Goal: Task Accomplishment & Management: Manage account settings

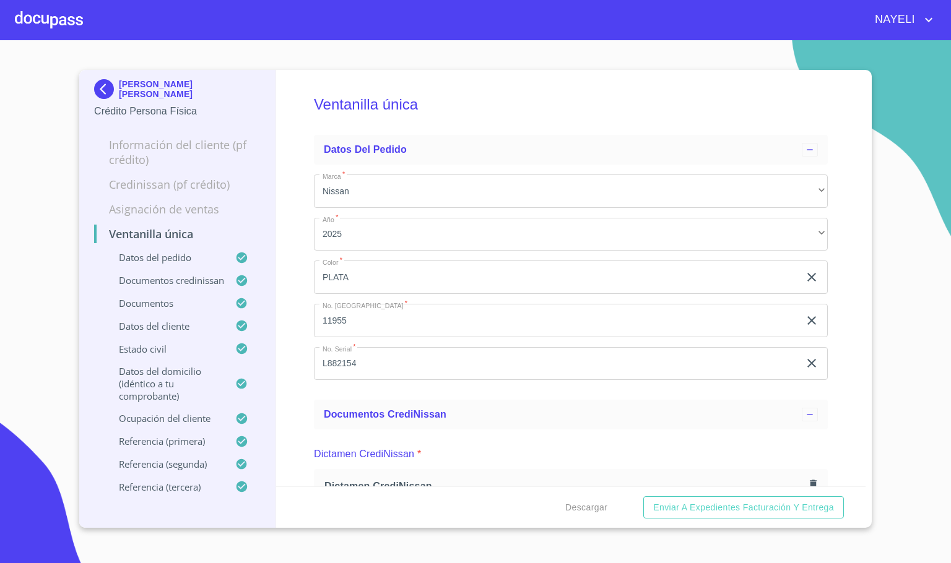
scroll to position [2173, 0]
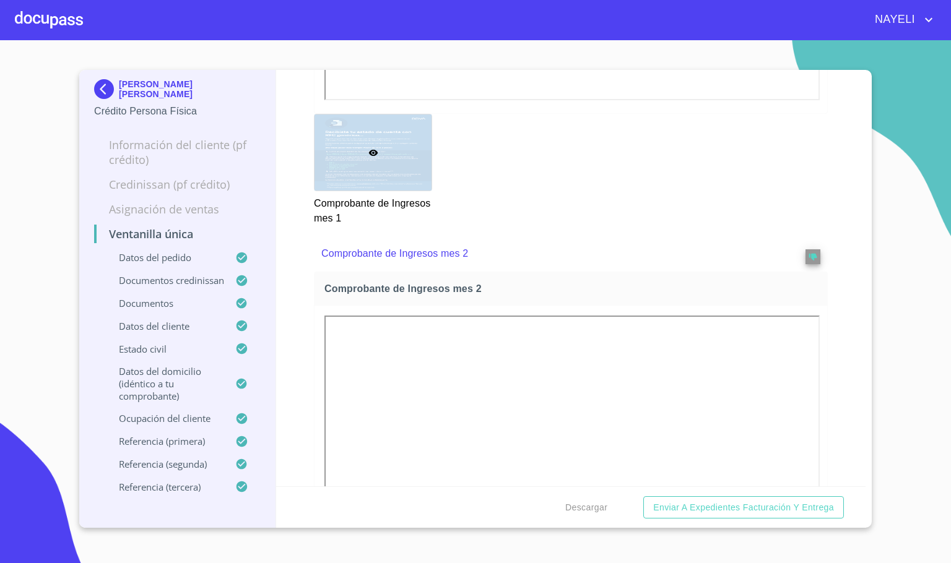
click at [71, 13] on div at bounding box center [49, 20] width 68 height 40
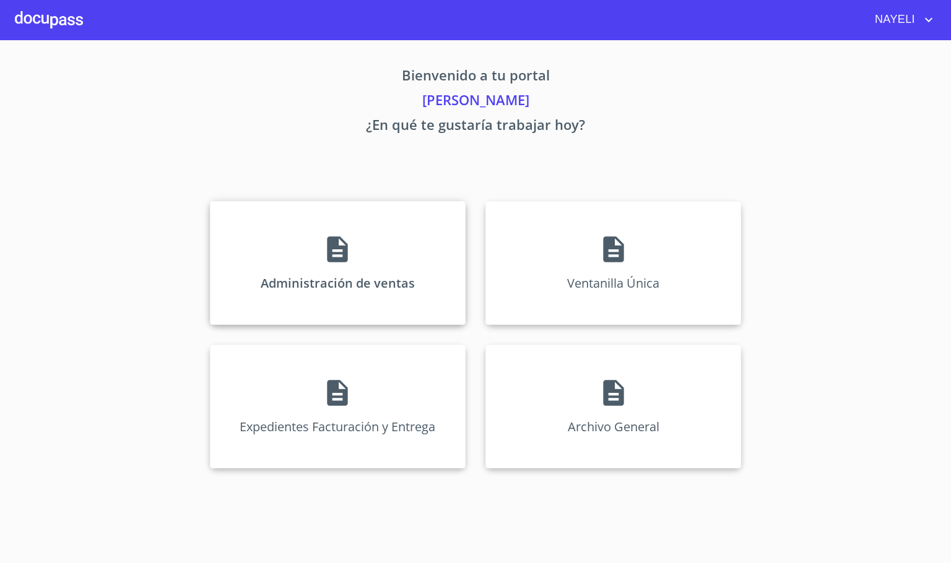
click at [410, 275] on div "Administración de ventas" at bounding box center [338, 263] width 256 height 124
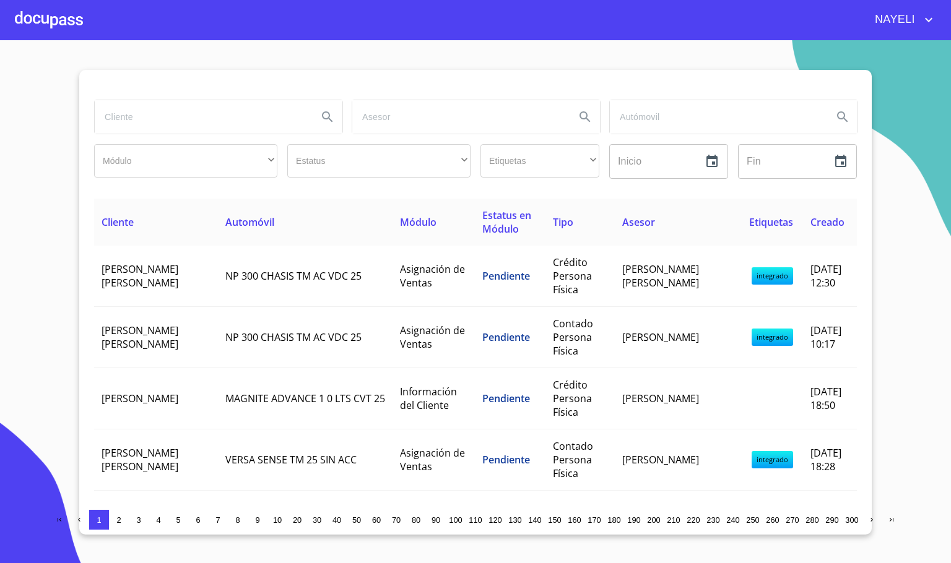
click at [188, 132] on input "search" at bounding box center [201, 116] width 213 height 33
type input "[PERSON_NAME]"
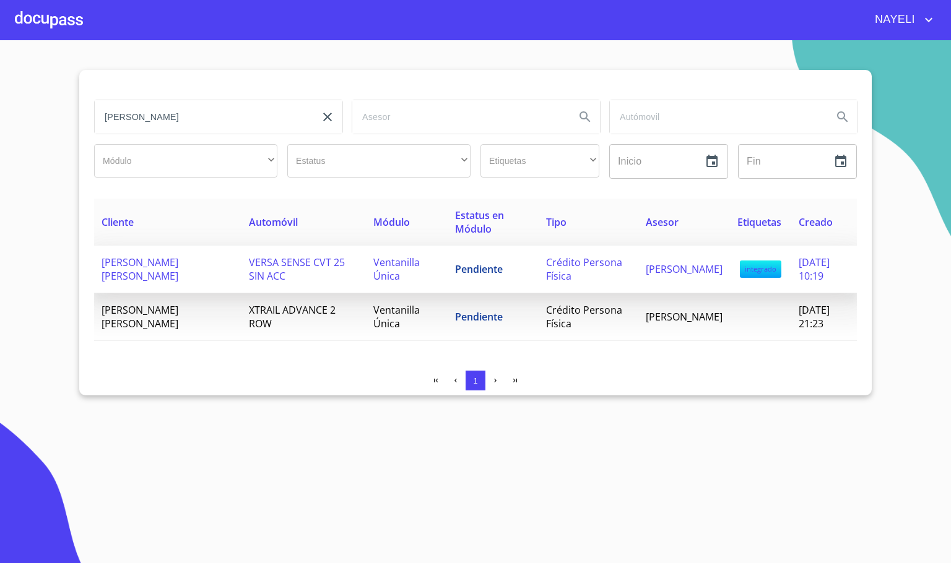
click at [218, 269] on td "[PERSON_NAME] [PERSON_NAME]" at bounding box center [167, 270] width 147 height 48
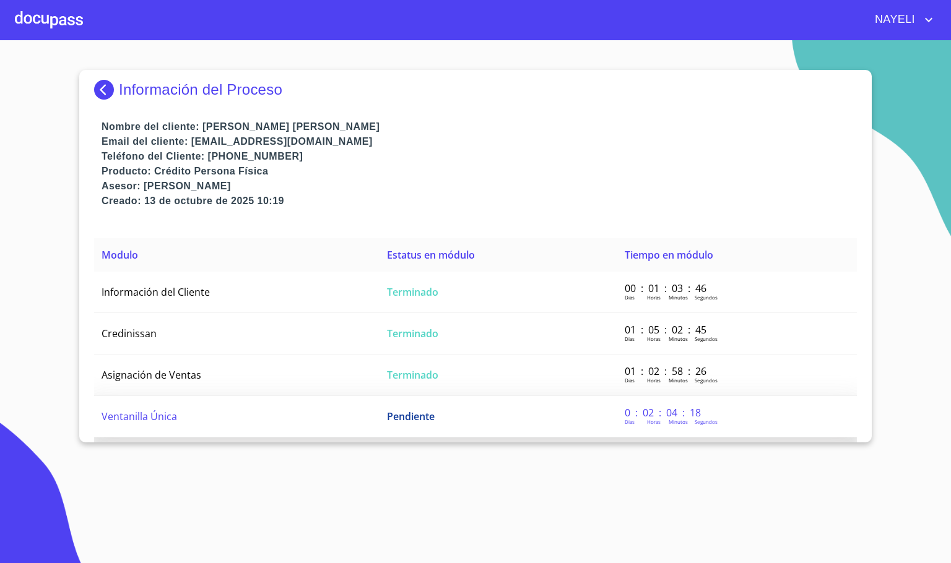
click at [225, 414] on td "Ventanilla Única" at bounding box center [236, 416] width 285 height 41
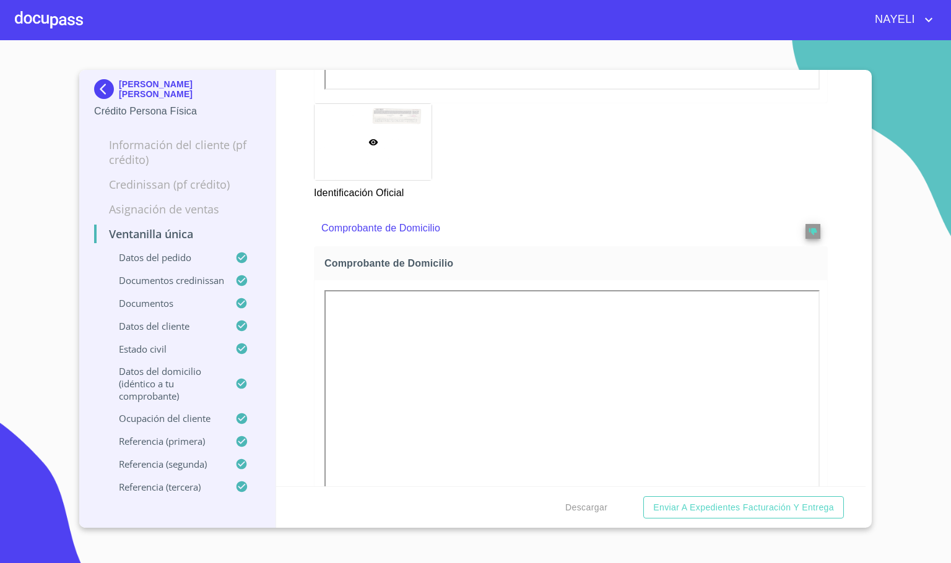
scroll to position [1384, 0]
drag, startPoint x: 790, startPoint y: 225, endPoint x: 797, endPoint y: 245, distance: 21.7
click at [795, 230] on div at bounding box center [795, 225] width 50 height 21
click at [805, 235] on button "reject" at bounding box center [812, 229] width 15 height 15
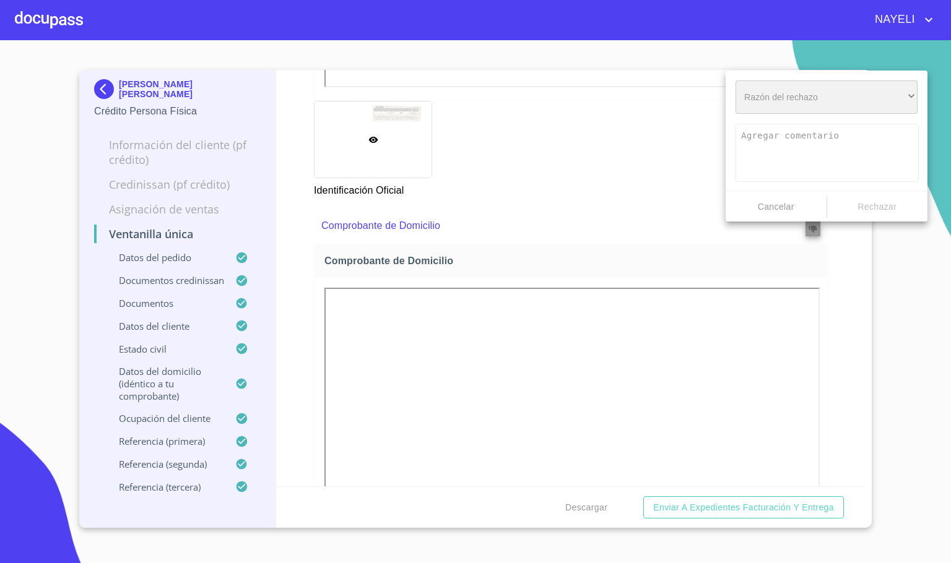
click at [765, 110] on div "​" at bounding box center [826, 96] width 182 height 33
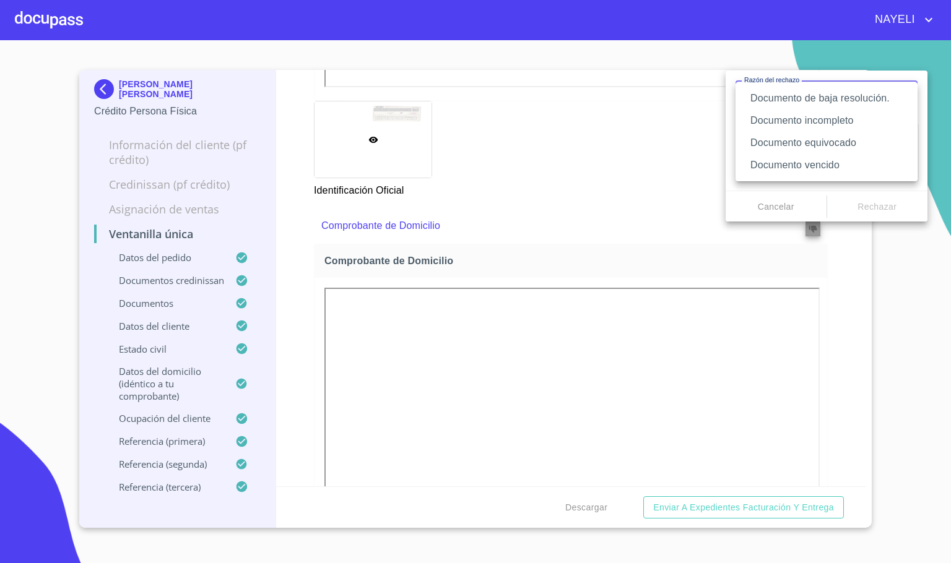
click at [831, 145] on li "Documento equivocado" at bounding box center [826, 143] width 182 height 22
type textarea "Favor de enviar de nuevo documento correcto según lo requiere el campo, puede s…"
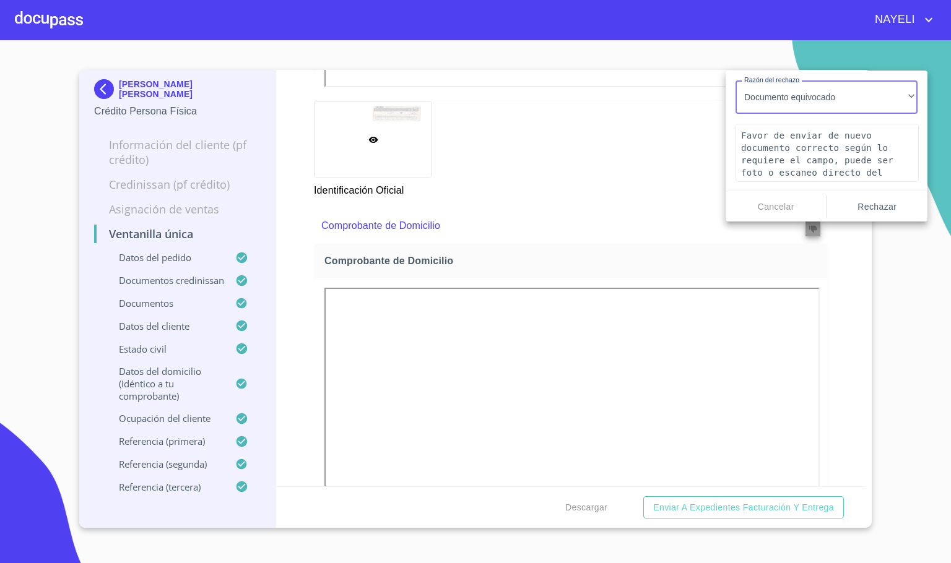
click at [875, 209] on span "Rechazar" at bounding box center [877, 206] width 91 height 15
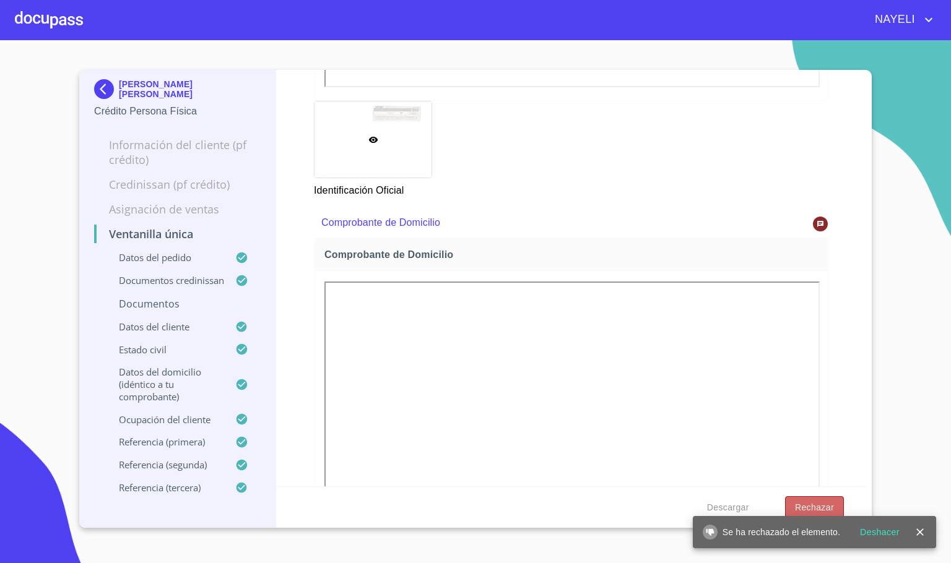
click at [816, 505] on span "Rechazar" at bounding box center [814, 507] width 39 height 15
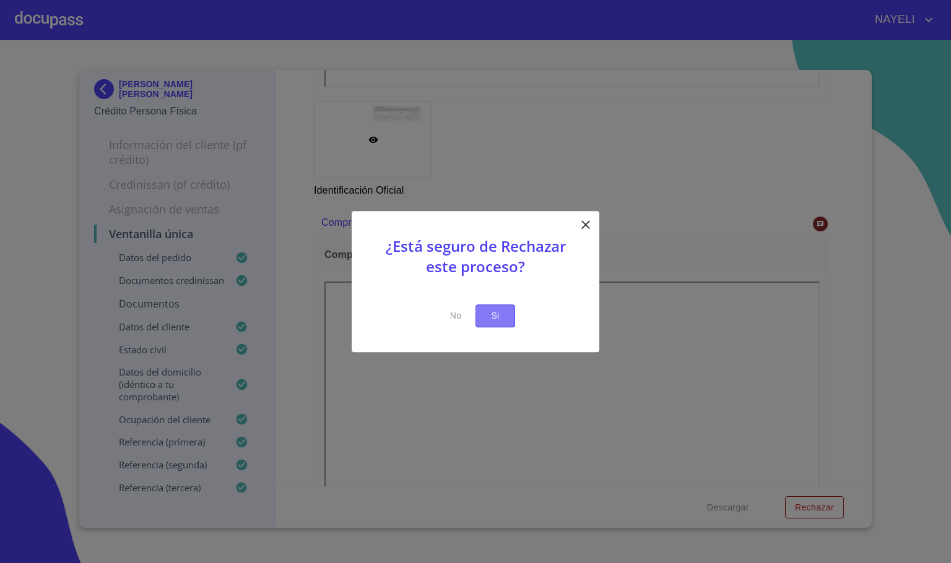
click at [496, 318] on span "Si" at bounding box center [495, 315] width 20 height 15
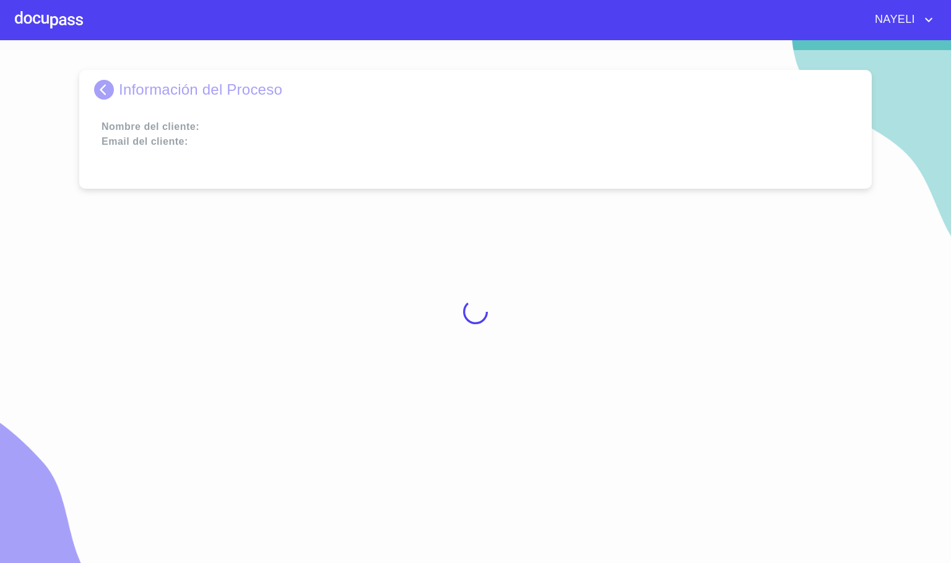
click at [487, 316] on div at bounding box center [475, 311] width 951 height 523
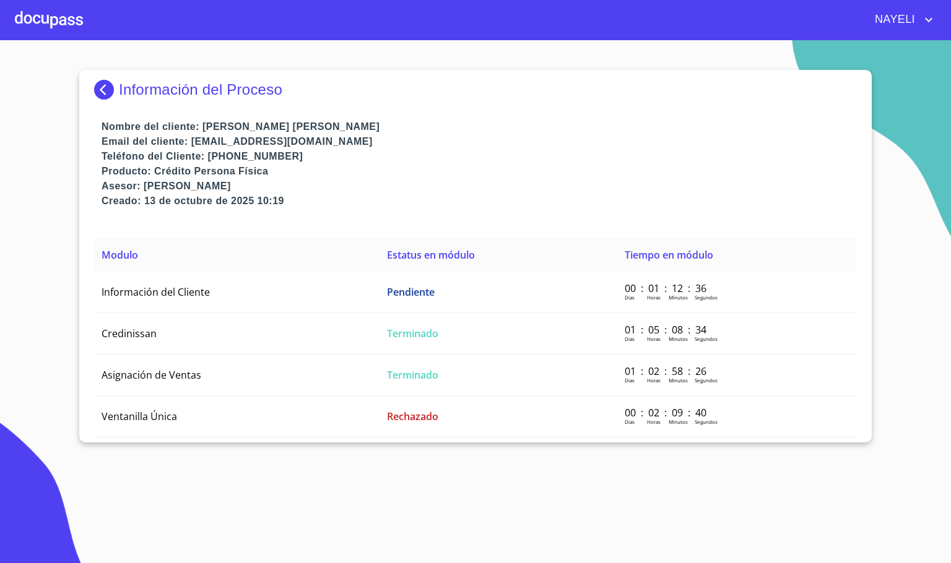
click at [47, 28] on div at bounding box center [49, 20] width 68 height 40
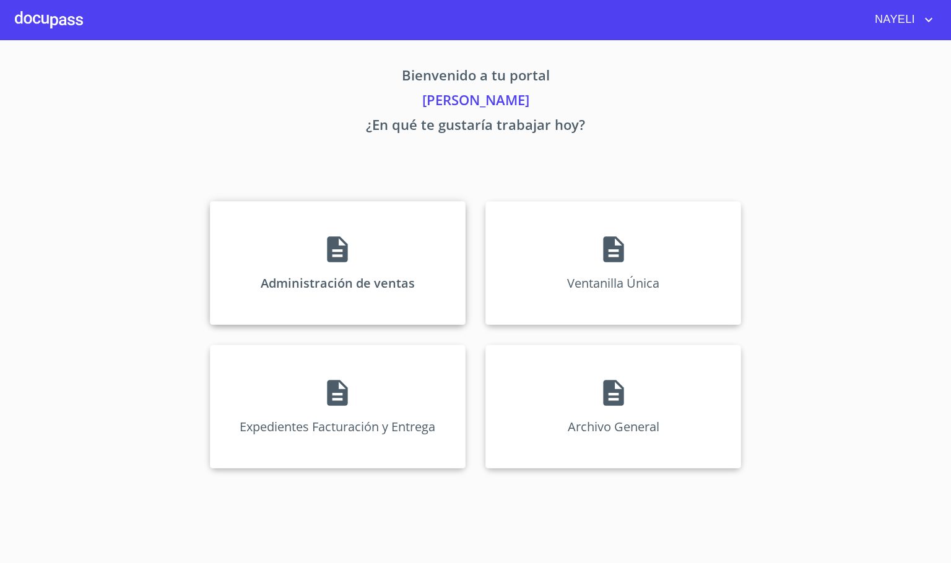
click at [301, 268] on div "Administración de ventas" at bounding box center [338, 263] width 256 height 124
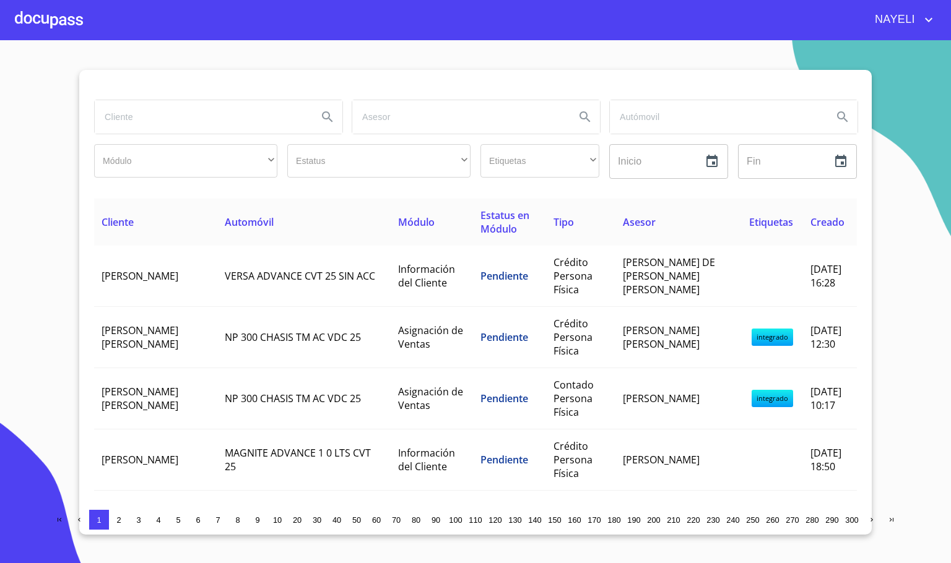
click at [184, 128] on input "search" at bounding box center [201, 116] width 213 height 33
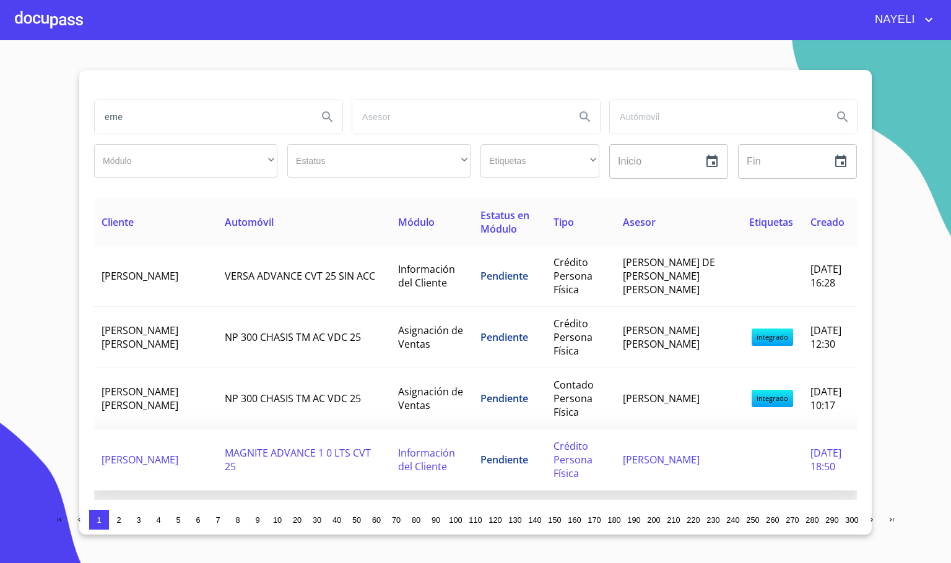
type input "erne"
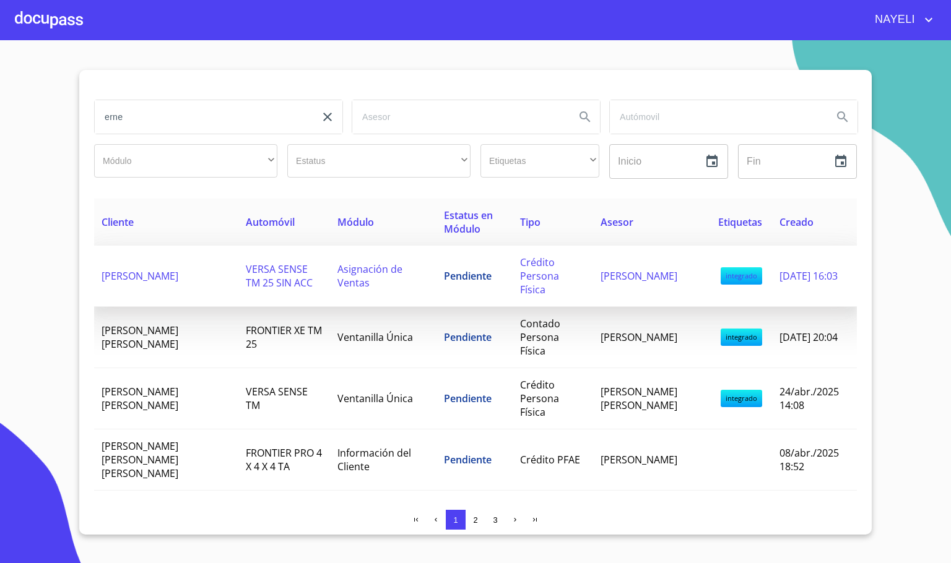
click at [123, 269] on span "[PERSON_NAME]" at bounding box center [140, 276] width 77 height 14
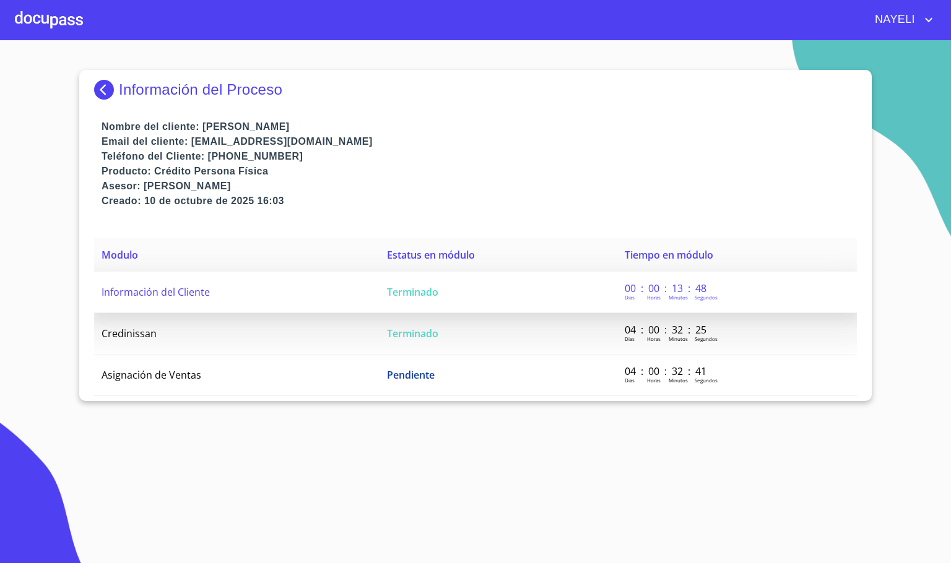
click at [247, 301] on td "Información del Cliente" at bounding box center [236, 292] width 285 height 41
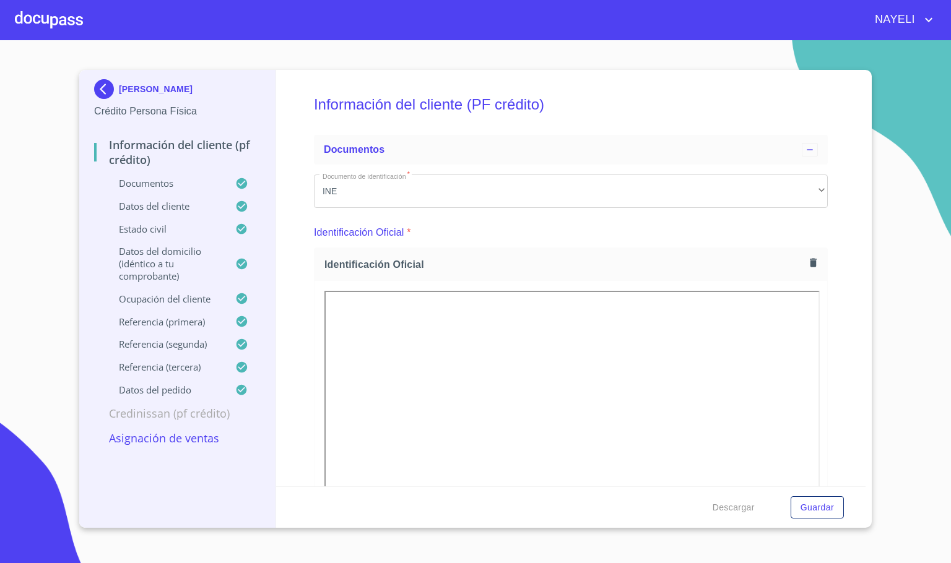
click at [828, 415] on div "Información del cliente (PF crédito) Documentos Documento de identificación   *…" at bounding box center [571, 278] width 590 height 417
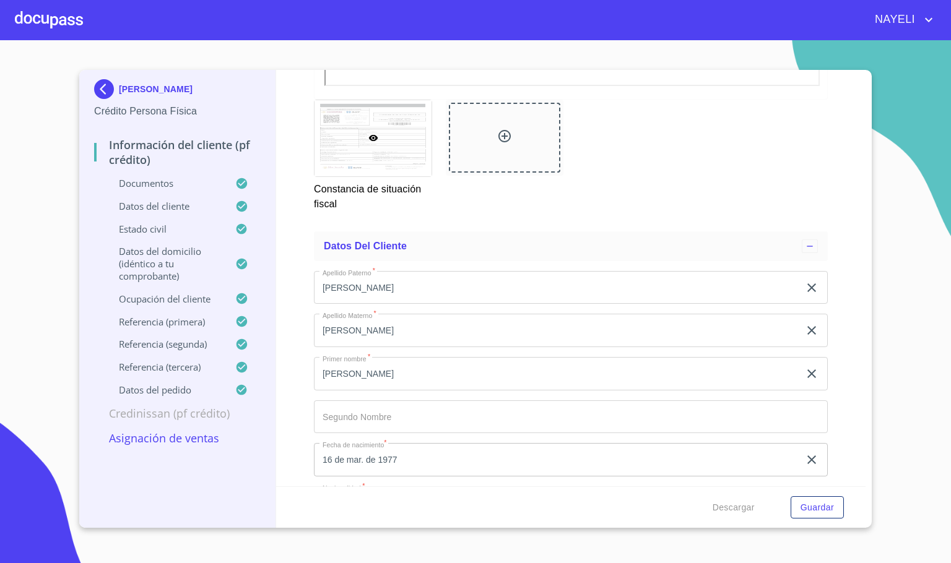
scroll to position [3343, 0]
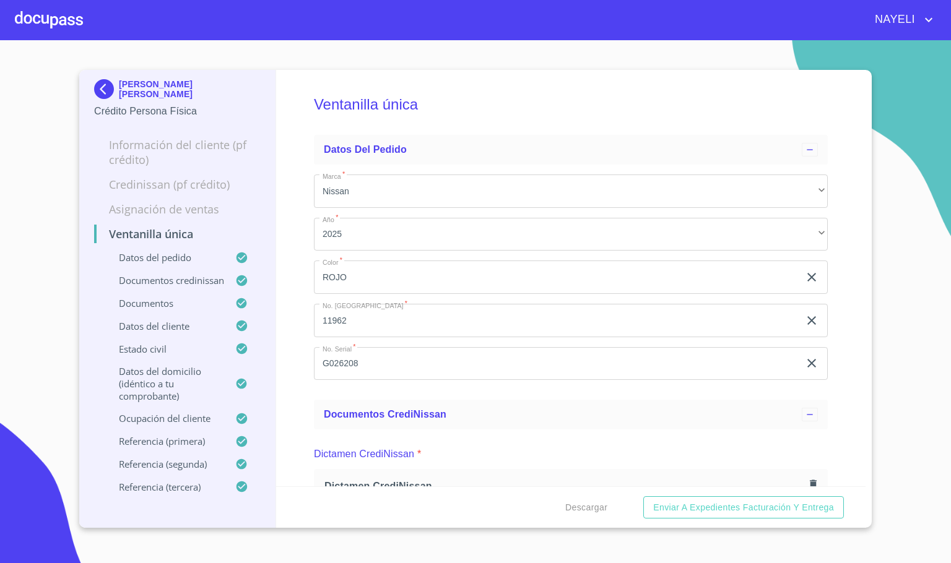
scroll to position [1671, 0]
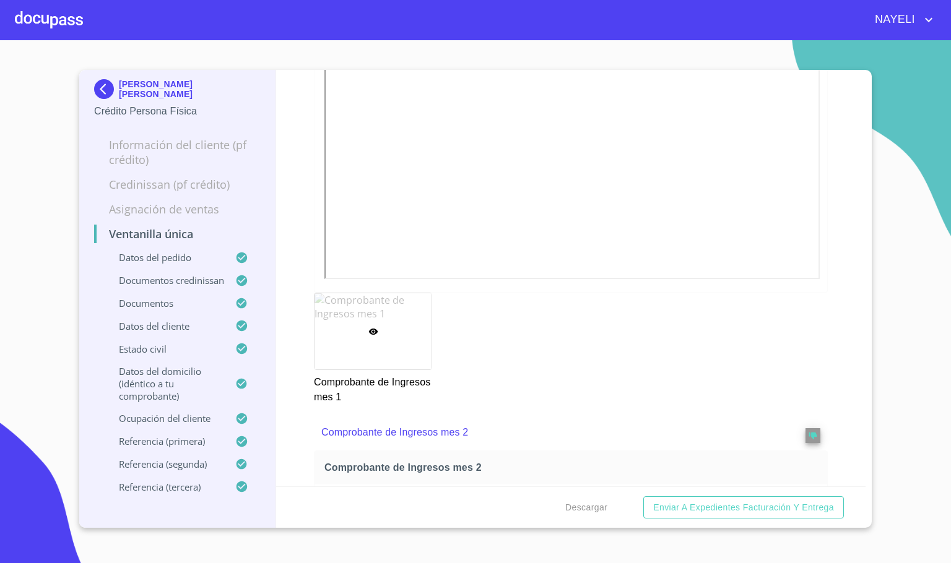
click at [108, 86] on img at bounding box center [106, 89] width 25 height 20
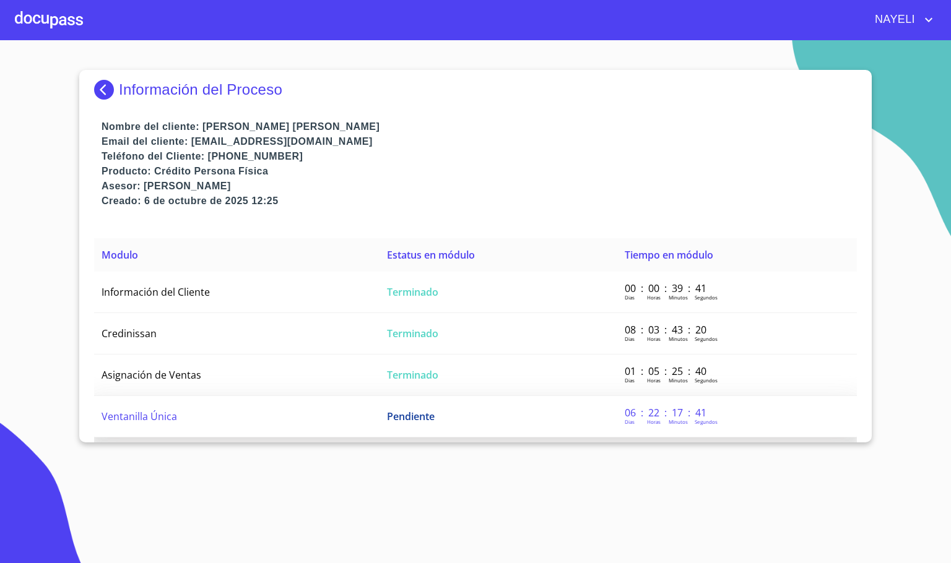
click at [182, 412] on td "Ventanilla Única" at bounding box center [236, 416] width 285 height 41
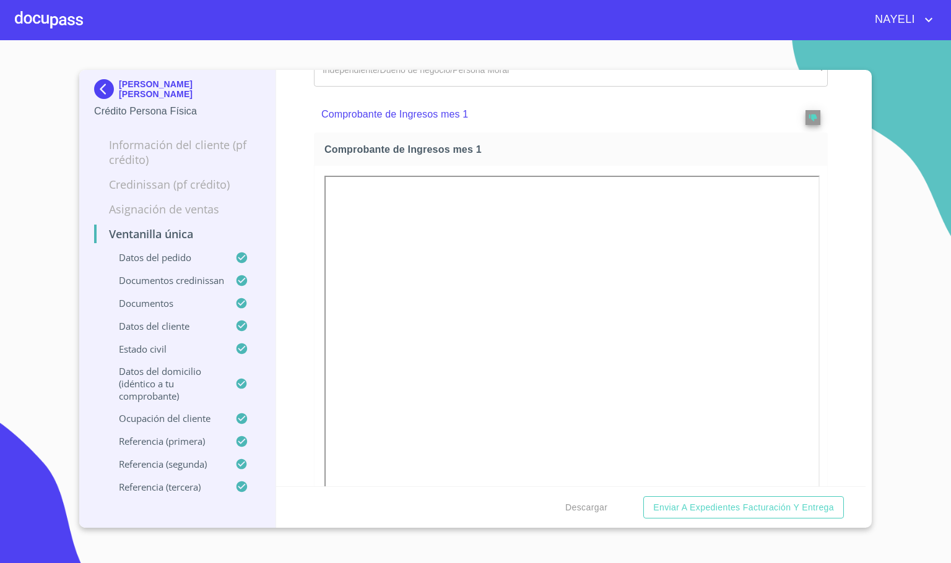
scroll to position [1857, 0]
